Goal: Find specific page/section: Find specific page/section

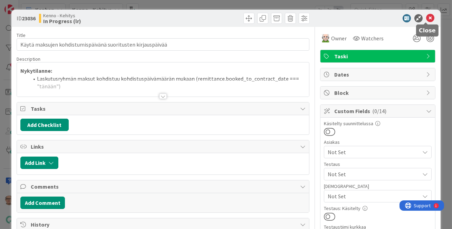
click at [427, 17] on icon at bounding box center [430, 18] width 8 height 8
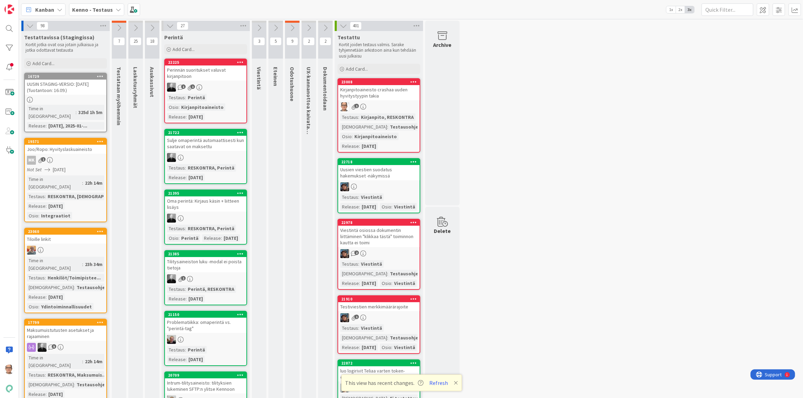
scroll to position [6031, 0]
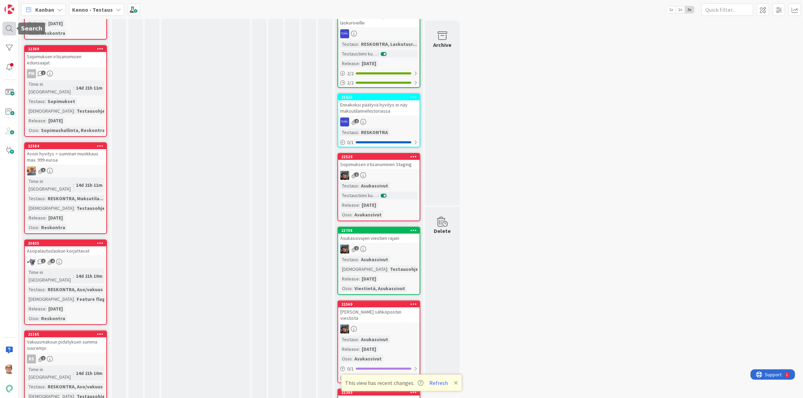
click at [9, 26] on div at bounding box center [9, 29] width 14 height 14
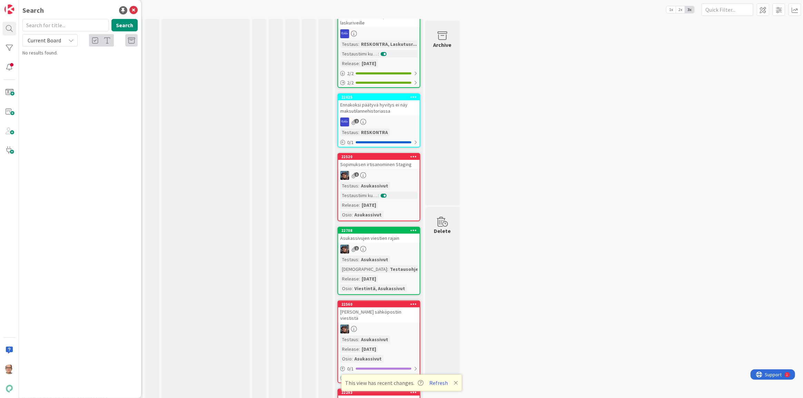
click at [63, 26] on input "text" at bounding box center [65, 25] width 86 height 12
type input "22133"
click at [69, 43] on div "Current Board" at bounding box center [49, 40] width 55 height 12
click at [44, 67] on span "All Boards" at bounding box center [62, 69] width 72 height 10
click at [117, 22] on button "Search" at bounding box center [124, 25] width 26 height 12
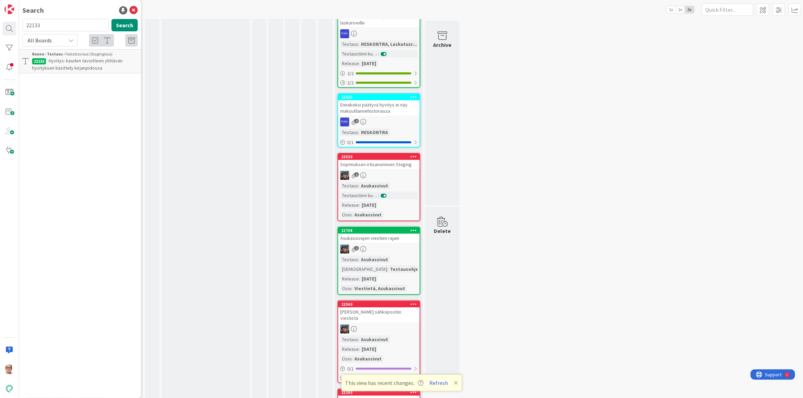
click at [71, 62] on span "Hyvitys: kauden tavoitteen ylittävän hyvityksen käsittely kirjanpidossa" at bounding box center [77, 64] width 90 height 13
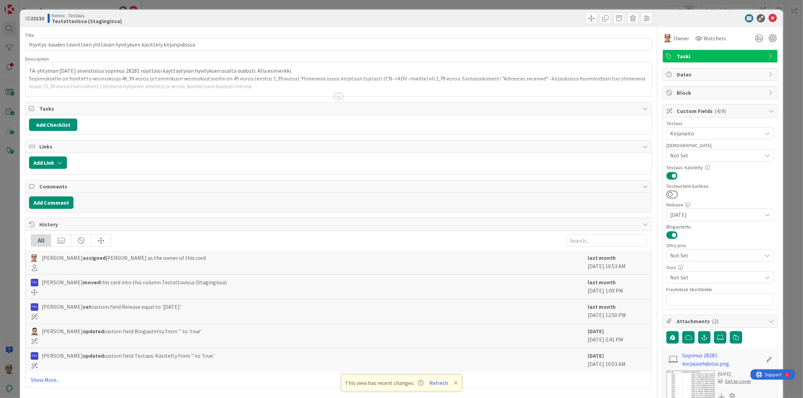
click at [335, 96] on div at bounding box center [339, 96] width 8 height 6
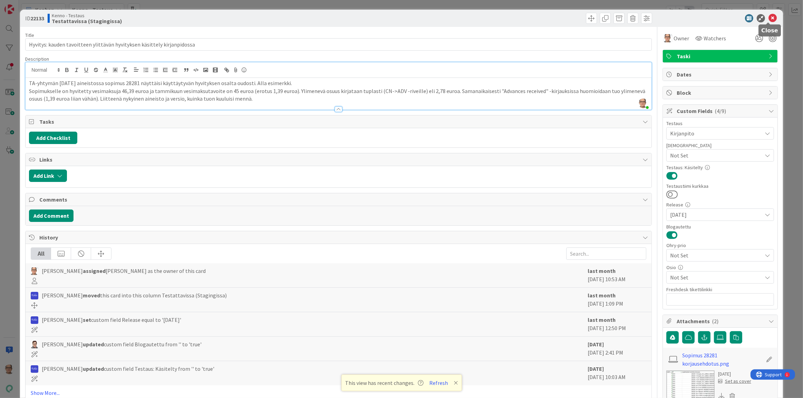
click at [768, 17] on icon at bounding box center [772, 18] width 8 height 8
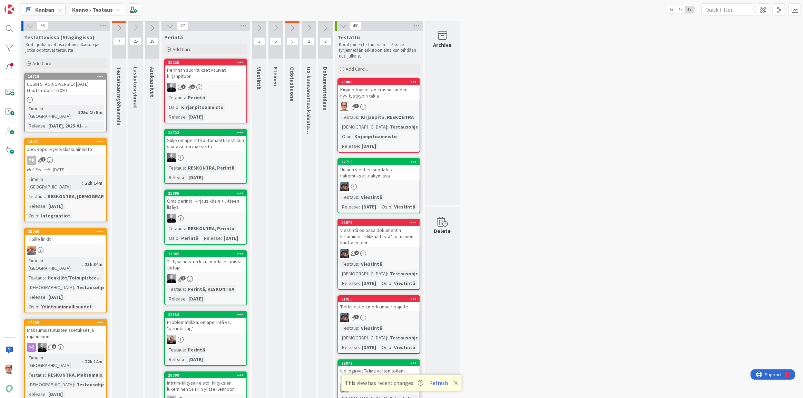
click at [376, 105] on div "1" at bounding box center [378, 106] width 81 height 9
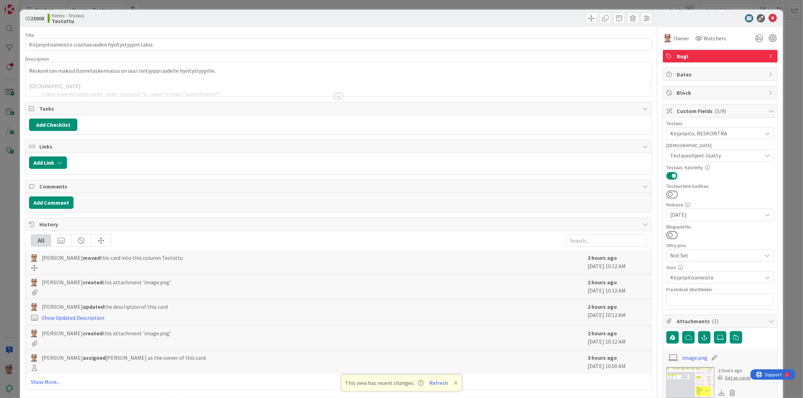
click at [335, 95] on div at bounding box center [339, 96] width 8 height 6
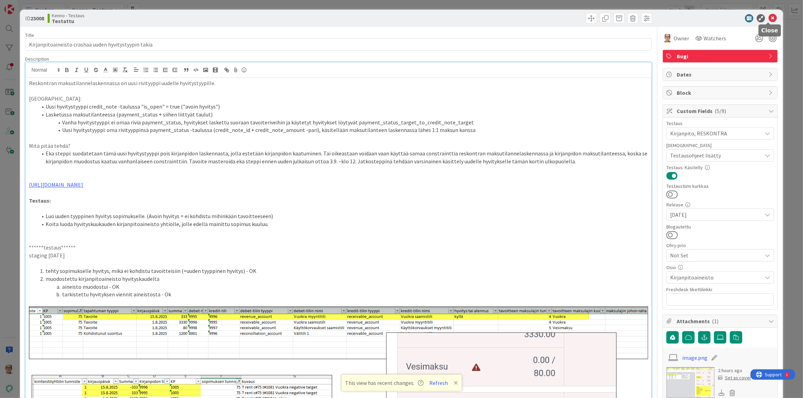
click at [768, 17] on icon at bounding box center [772, 18] width 8 height 8
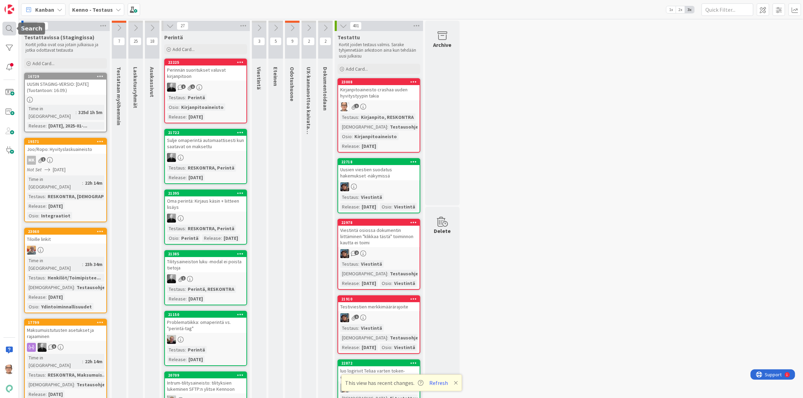
click at [10, 29] on div at bounding box center [9, 29] width 14 height 14
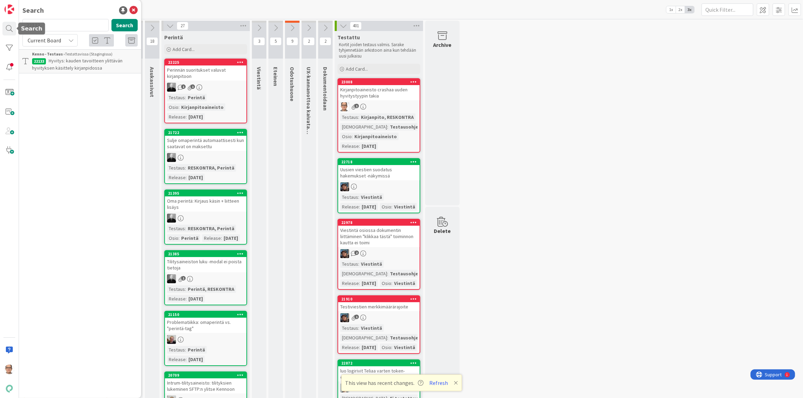
drag, startPoint x: 52, startPoint y: 26, endPoint x: 0, endPoint y: 31, distance: 52.0
click at [0, 30] on div "Search 22133 Search Current Board Kenno - Testaus › Testattavissa (Stagingissa)…" at bounding box center [9, 199] width 19 height 398
click at [73, 42] on icon at bounding box center [71, 41] width 6 height 6
click at [66, 69] on span "All Boards" at bounding box center [62, 69] width 72 height 10
drag, startPoint x: 48, startPoint y: 23, endPoint x: 0, endPoint y: 28, distance: 47.8
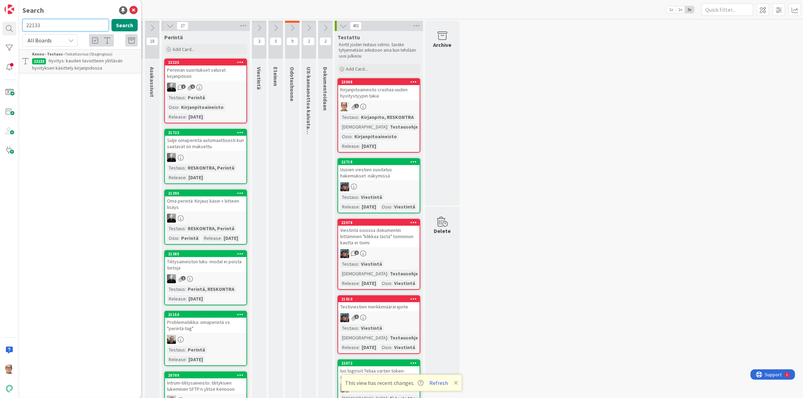
click at [0, 28] on div "Search 22133 Search All Boards Current Board All Boards Kenno - Testaus › Testa…" at bounding box center [9, 199] width 19 height 398
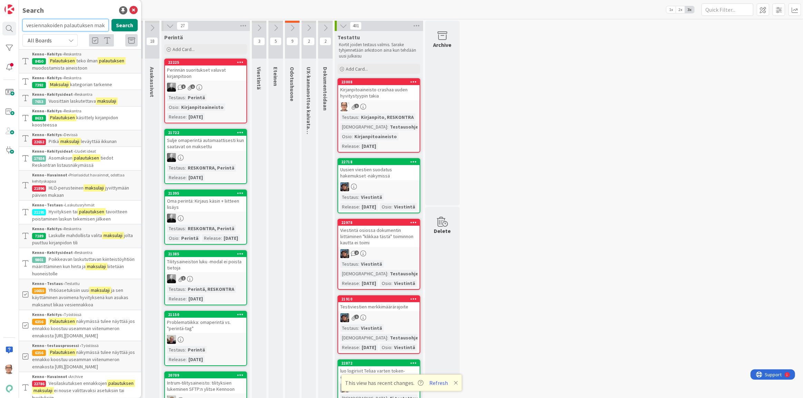
click at [26, 24] on input "vesiennakoiden palautuksen maksulaji" at bounding box center [65, 25] width 86 height 12
type input "vesiennakoiden palautuksen maksulaji asetus"
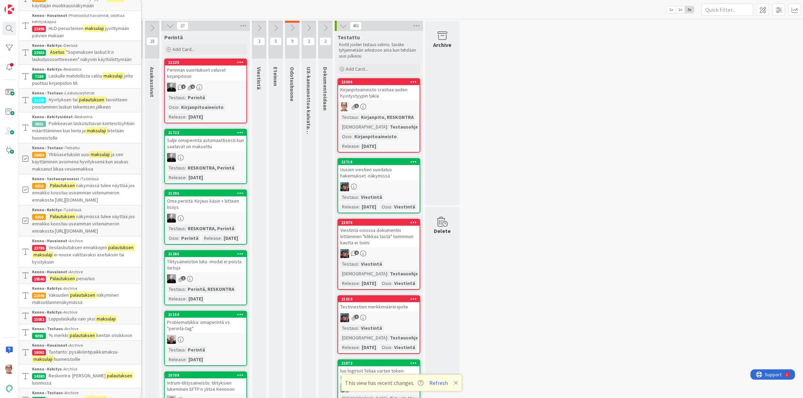
scroll to position [282, 0]
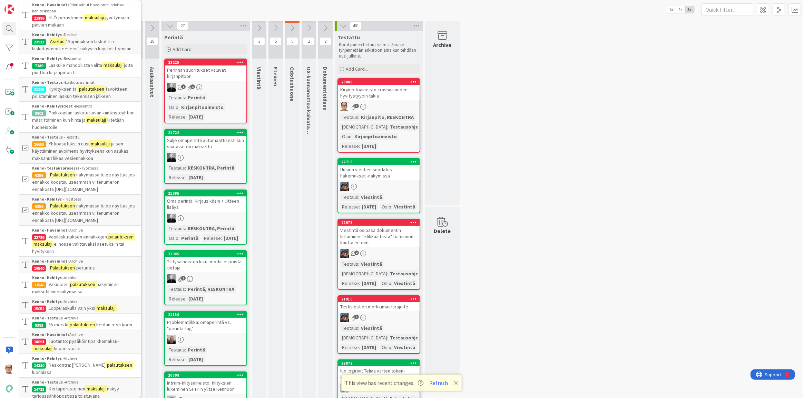
click at [77, 240] on span "Vesilaskutuksen ennakkojen" at bounding box center [78, 237] width 58 height 6
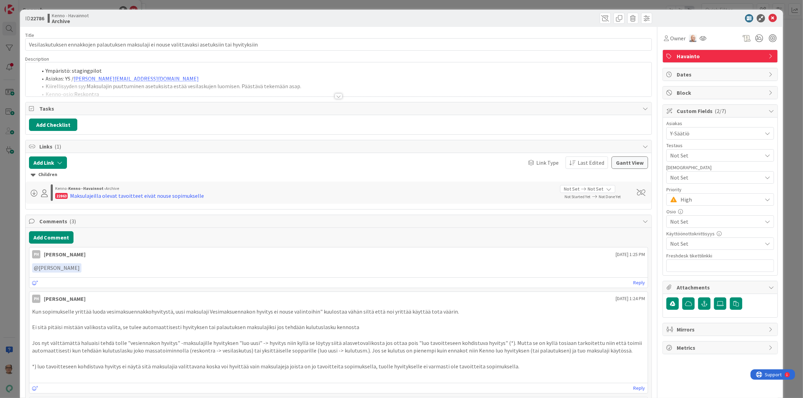
click at [335, 96] on div at bounding box center [339, 96] width 8 height 6
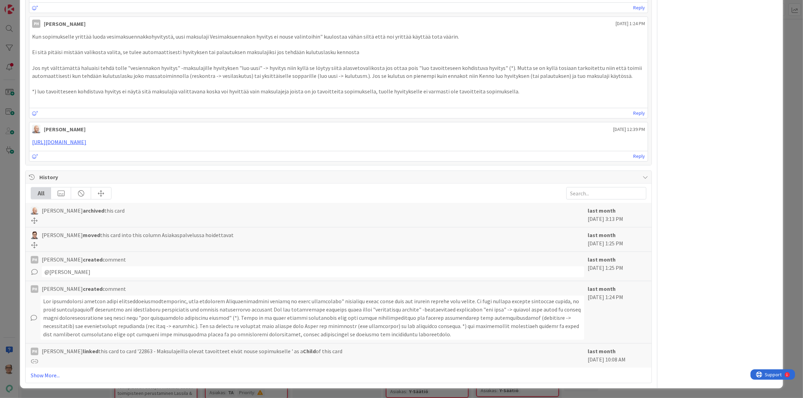
scroll to position [533, 0]
